Goal: Obtain resource: Download file/media

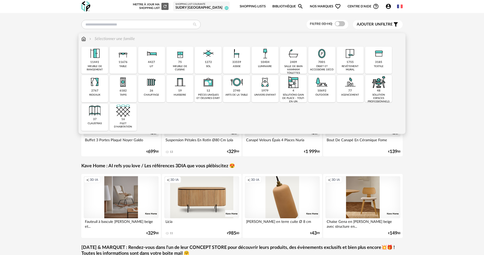
drag, startPoint x: 261, startPoint y: 58, endPoint x: 196, endPoint y: 97, distance: 75.8
click at [262, 58] on img at bounding box center [265, 54] width 14 height 14
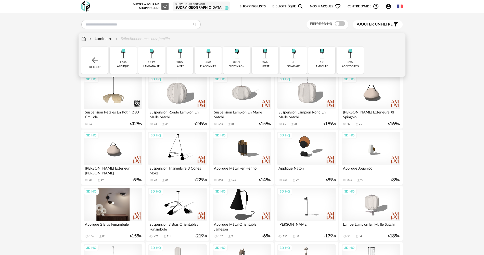
click at [119, 203] on div "3D HQ" at bounding box center [113, 204] width 59 height 33
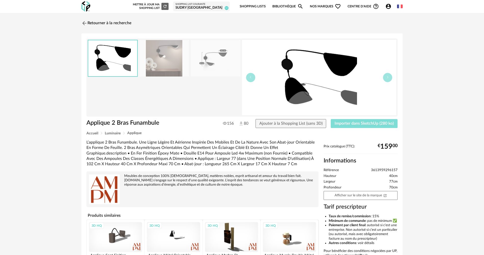
click at [361, 124] on span "Importer dans SketchUp (280 ko)" at bounding box center [363, 123] width 59 height 4
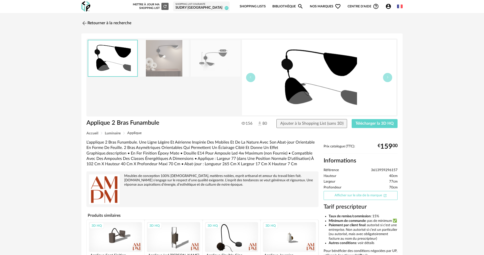
click at [366, 196] on link "Afficher sur le site de la marque Open In New icon" at bounding box center [361, 195] width 74 height 9
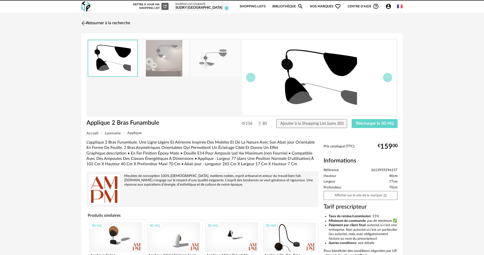
click at [115, 24] on link "Retourner à la recherche" at bounding box center [105, 23] width 50 height 11
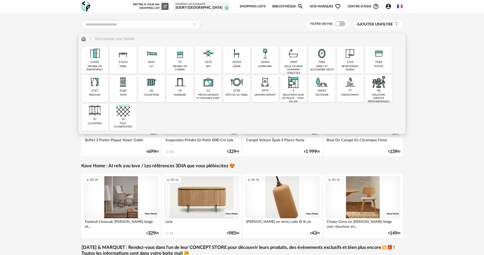
click at [102, 65] on div "meuble de rangement" at bounding box center [95, 68] width 24 height 7
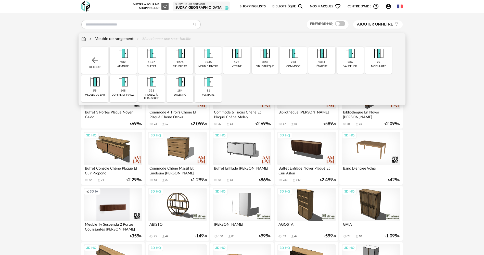
click at [132, 65] on div "932 armoire" at bounding box center [123, 60] width 27 height 27
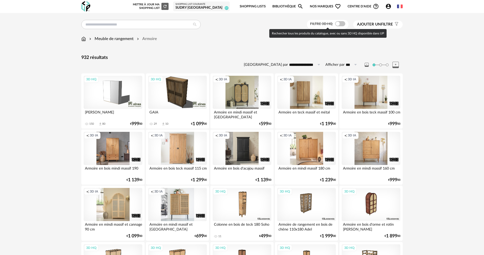
click at [337, 23] on span at bounding box center [340, 23] width 10 height 5
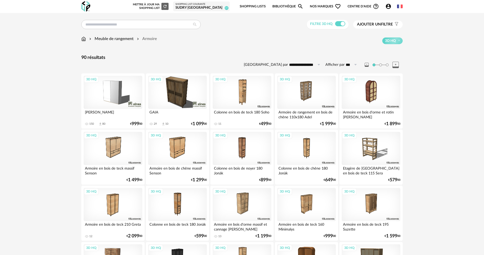
click at [315, 64] on input "**********" at bounding box center [305, 65] width 35 height 8
click at [305, 86] on span "Prix croissant" at bounding box center [306, 86] width 27 height 5
type input "**********"
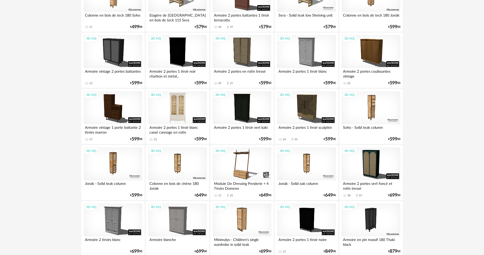
scroll to position [178, 0]
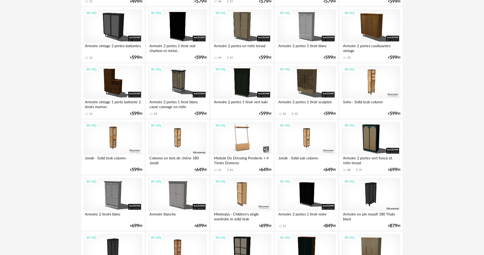
click at [260, 134] on div "3D HQ" at bounding box center [242, 138] width 59 height 33
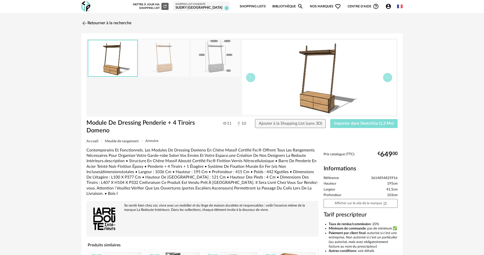
click at [355, 125] on span "Importer dans SketchUp (1,3 Mo)" at bounding box center [364, 123] width 60 height 4
click at [106, 24] on link "Retourner à la recherche" at bounding box center [105, 23] width 50 height 11
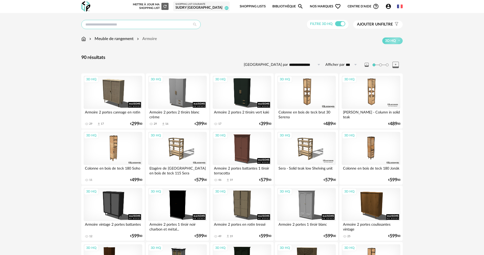
click at [100, 24] on input "text" at bounding box center [140, 24] width 119 height 9
type input "********"
type input "**********"
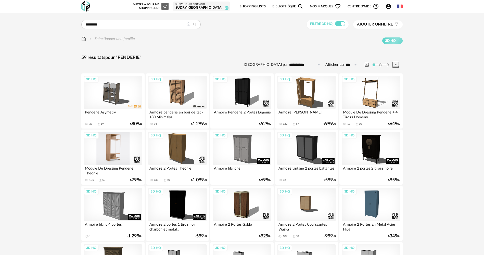
click at [106, 145] on div "3D HQ" at bounding box center [113, 148] width 59 height 33
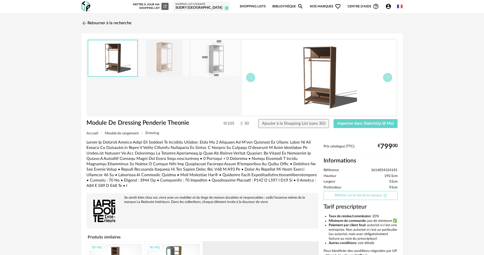
click at [371, 193] on link "Afficher sur le site de la marque Open In New icon" at bounding box center [361, 195] width 74 height 9
click at [389, 123] on span "Importer dans SketchUp (8 Mo)" at bounding box center [365, 123] width 56 height 4
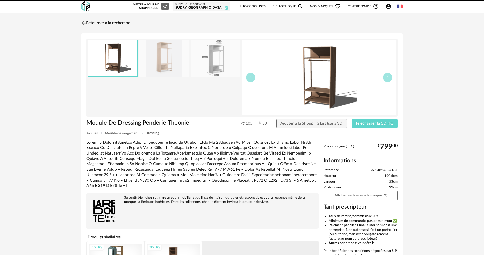
click at [115, 23] on link "Retourner à la recherche" at bounding box center [105, 23] width 50 height 11
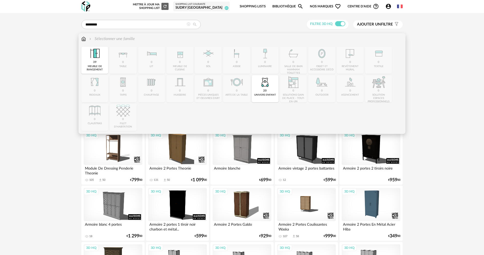
click at [83, 38] on img at bounding box center [83, 39] width 5 height 6
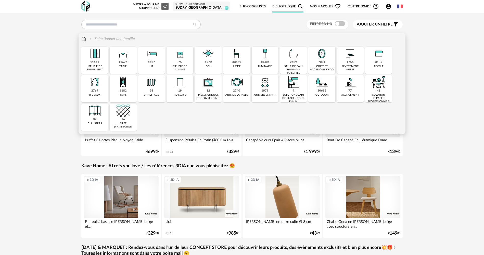
click at [244, 64] on div "33559 assise" at bounding box center [236, 60] width 27 height 27
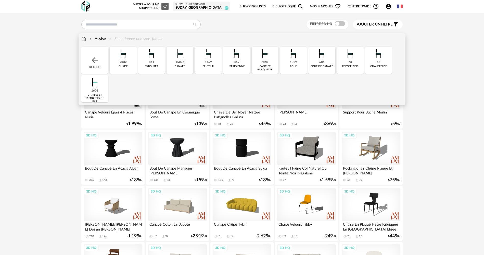
click at [99, 38] on div "Assise" at bounding box center [97, 39] width 18 height 6
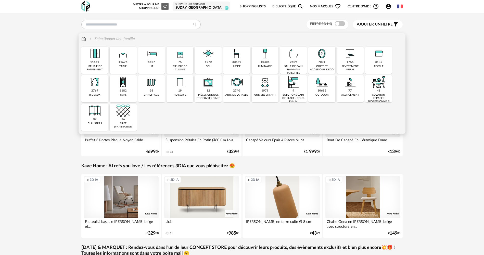
click at [233, 68] on div "assise" at bounding box center [237, 66] width 8 height 3
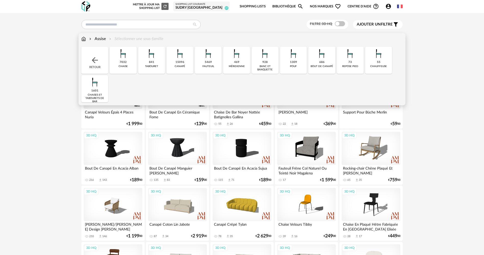
click at [273, 65] on div "banc et banquette" at bounding box center [265, 68] width 24 height 7
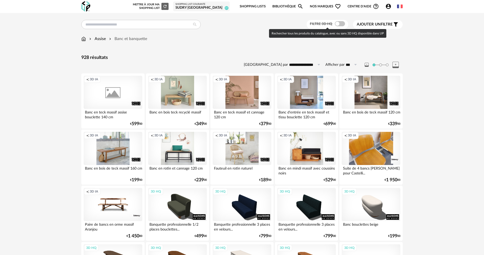
click at [335, 25] on span at bounding box center [340, 23] width 10 height 5
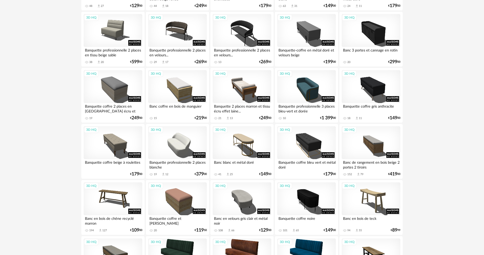
scroll to position [255, 0]
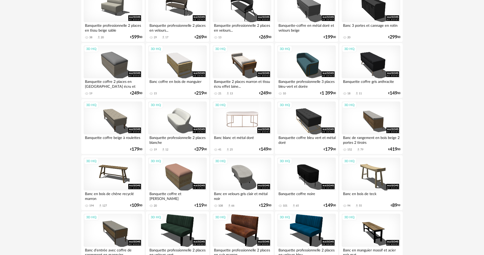
click at [262, 119] on div "3D HQ" at bounding box center [242, 117] width 59 height 33
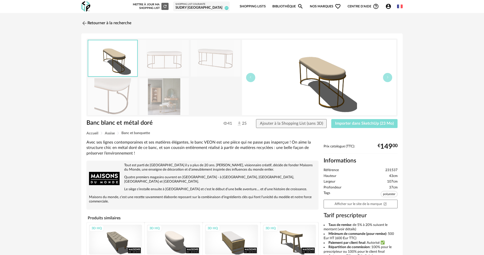
click at [354, 122] on span "Importer dans SketchUp (23 Mo)" at bounding box center [364, 123] width 59 height 4
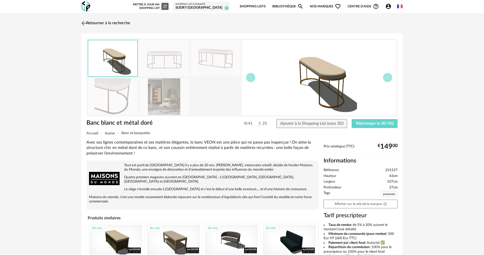
click at [100, 24] on link "Retourner à la recherche" at bounding box center [105, 23] width 50 height 11
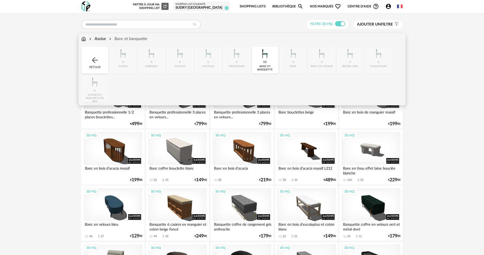
click at [81, 40] on img at bounding box center [83, 39] width 5 height 6
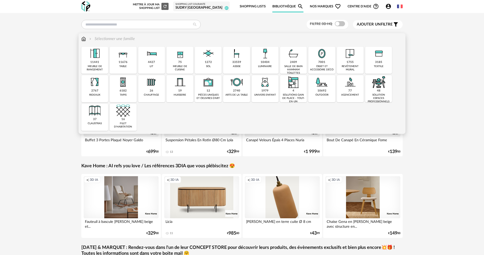
click at [97, 92] on div "2767" at bounding box center [94, 91] width 7 height 4
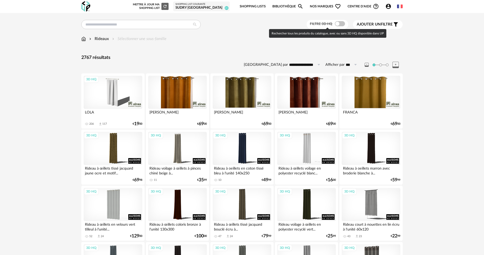
click at [337, 23] on span at bounding box center [340, 23] width 10 height 5
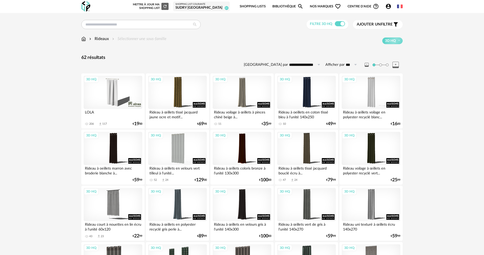
click at [358, 22] on span "Ajouter un filtre" at bounding box center [375, 24] width 36 height 5
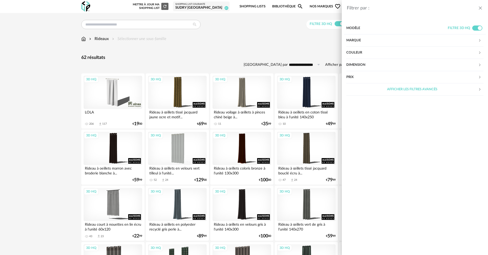
click at [381, 36] on div "Marque" at bounding box center [412, 40] width 132 height 12
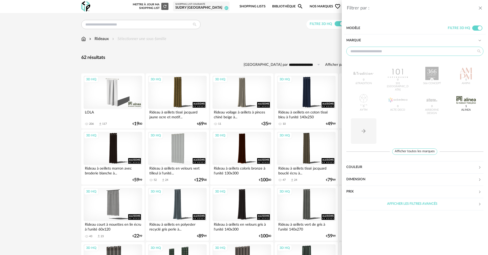
click at [392, 49] on input "text" at bounding box center [414, 51] width 137 height 9
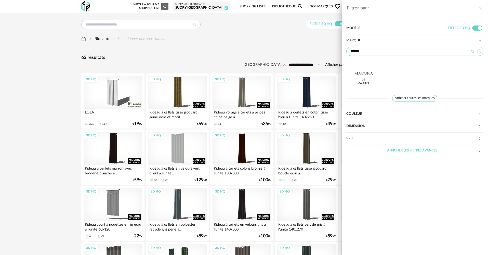
type input "******"
click at [367, 73] on div at bounding box center [364, 73] width 20 height 13
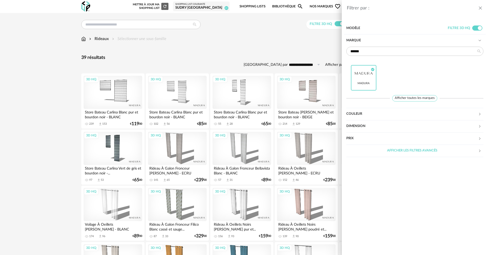
click at [275, 53] on div "Filtrer par : Modèle Filtre 3D HQ Marque ****** Madura Check Circle icon Affich…" at bounding box center [244, 127] width 488 height 255
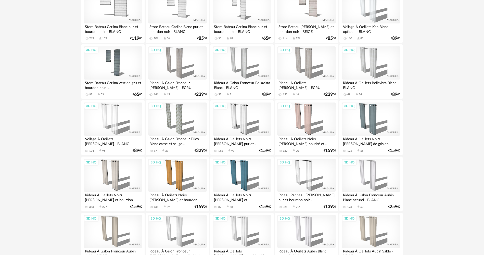
scroll to position [68, 0]
